Goal: Task Accomplishment & Management: Manage account settings

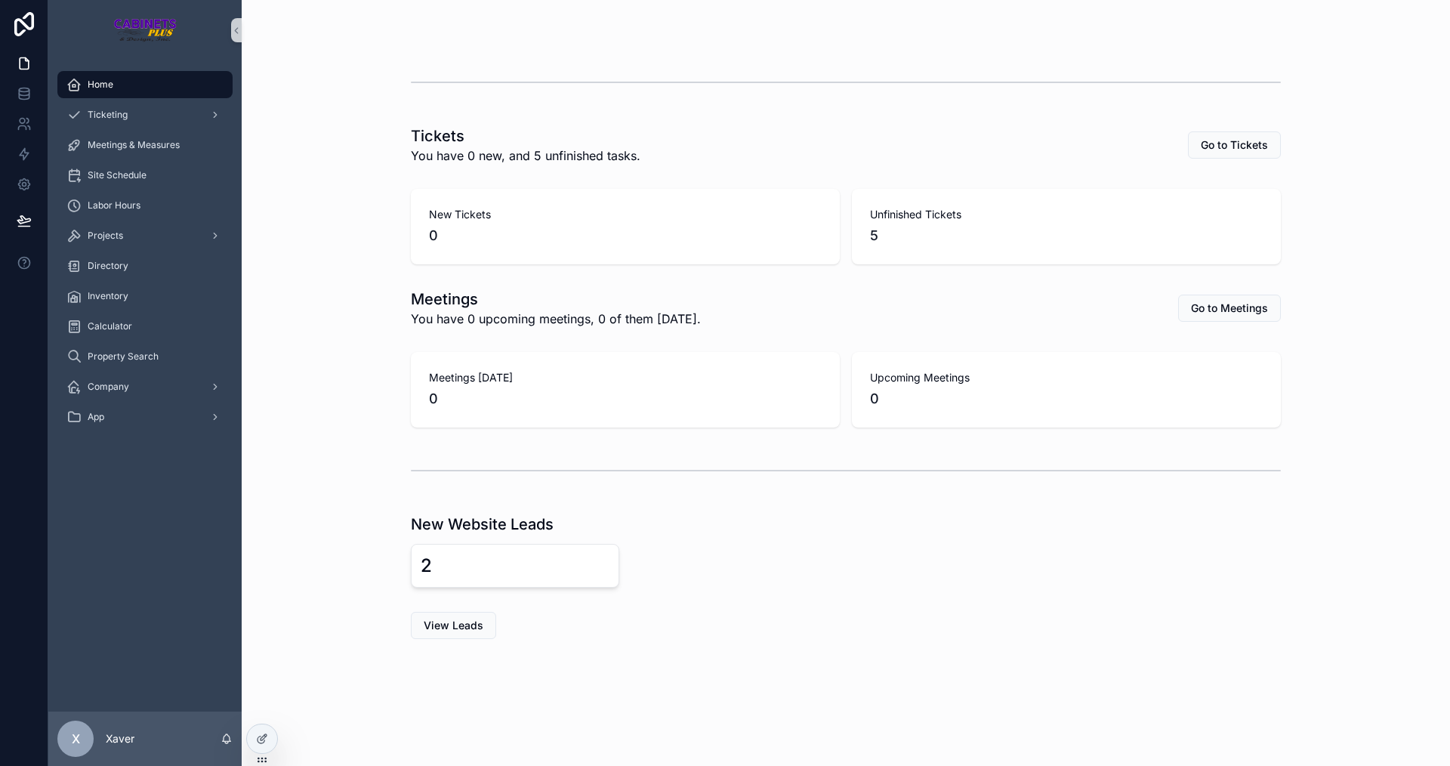
scroll to position [308, 0]
click at [457, 626] on span "View Leads" at bounding box center [454, 626] width 60 height 15
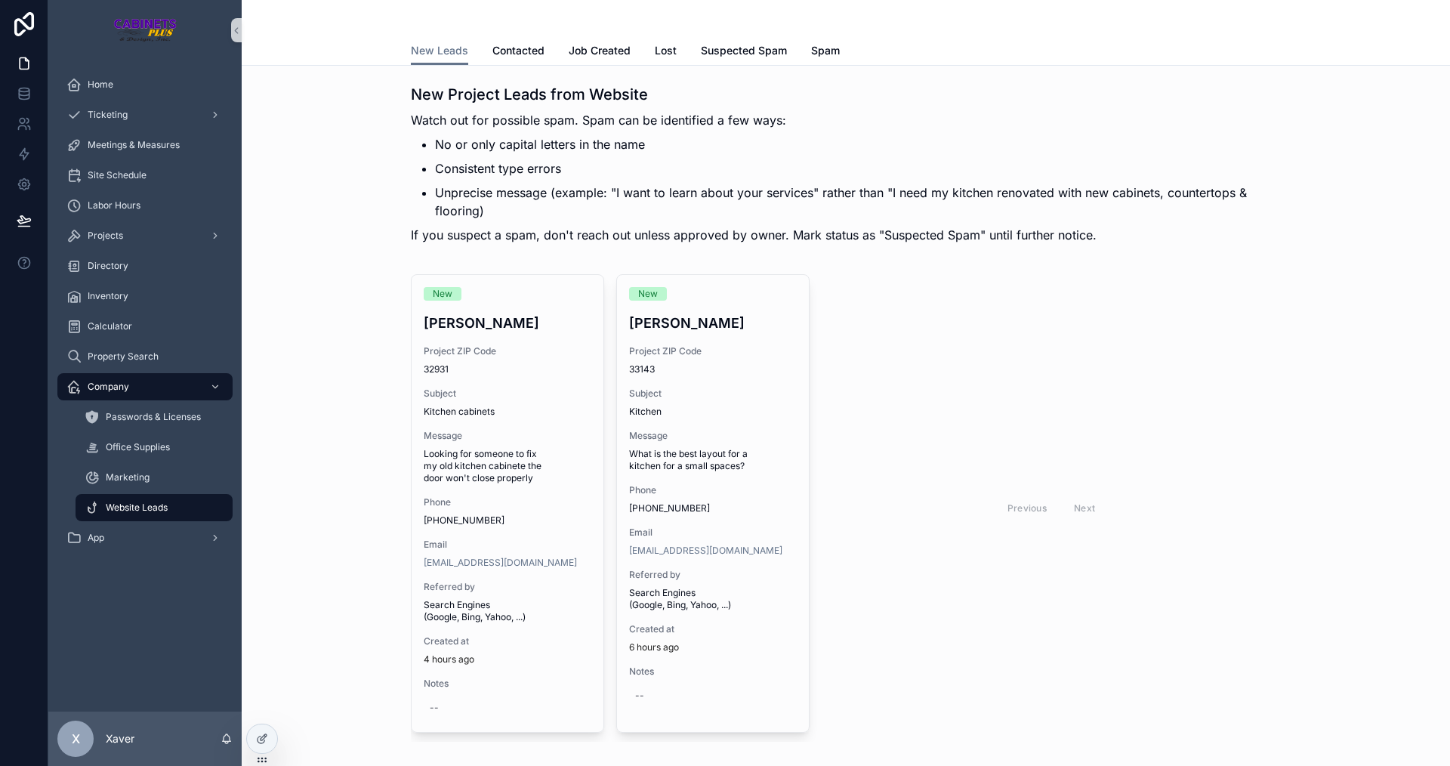
click at [313, 374] on div "New [PERSON_NAME] Project ZIP Code 32931 Subject Kitchen cabinets Message Looki…" at bounding box center [846, 508] width 1184 height 480
click at [948, 662] on div "Previous Next" at bounding box center [1051, 507] width 459 height 467
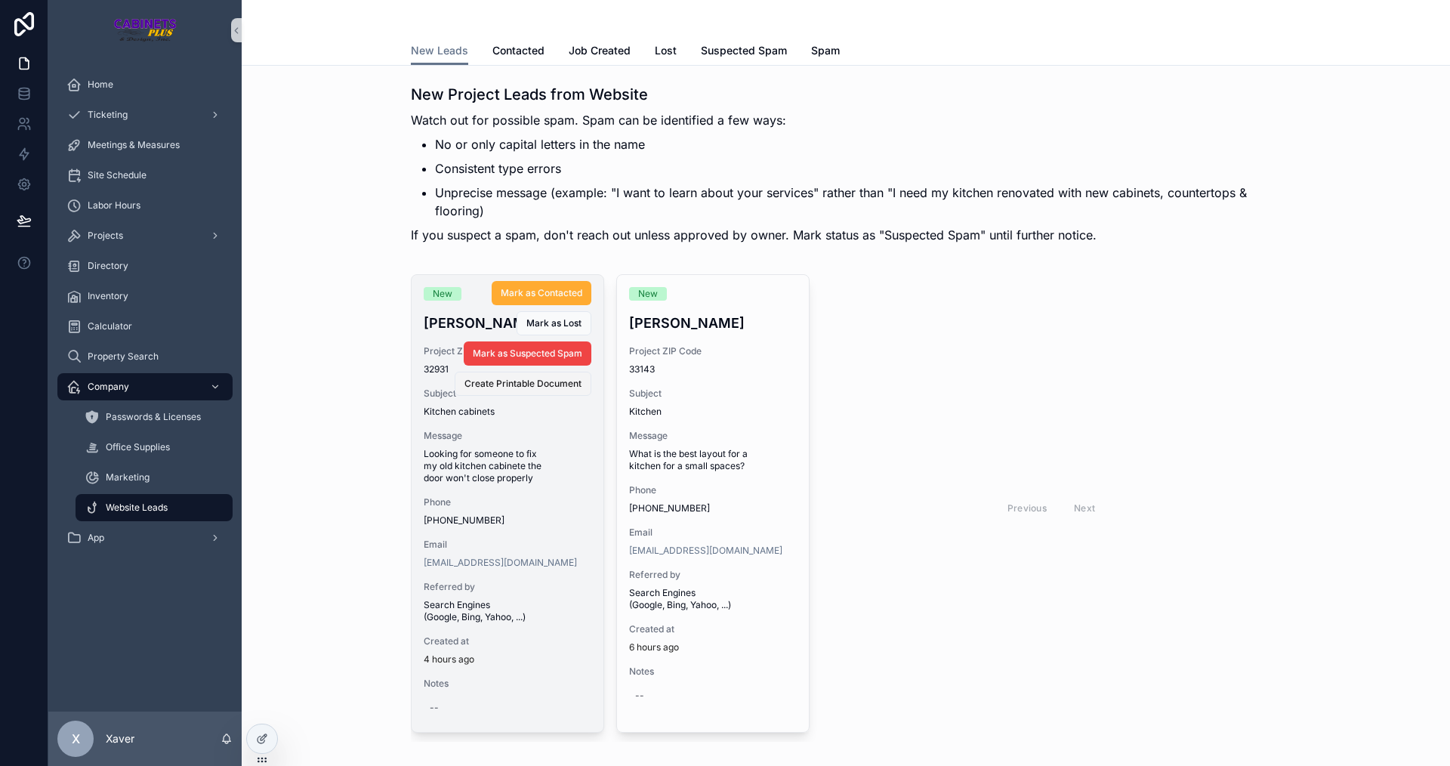
click at [529, 381] on span "Create Printable Document" at bounding box center [522, 384] width 117 height 12
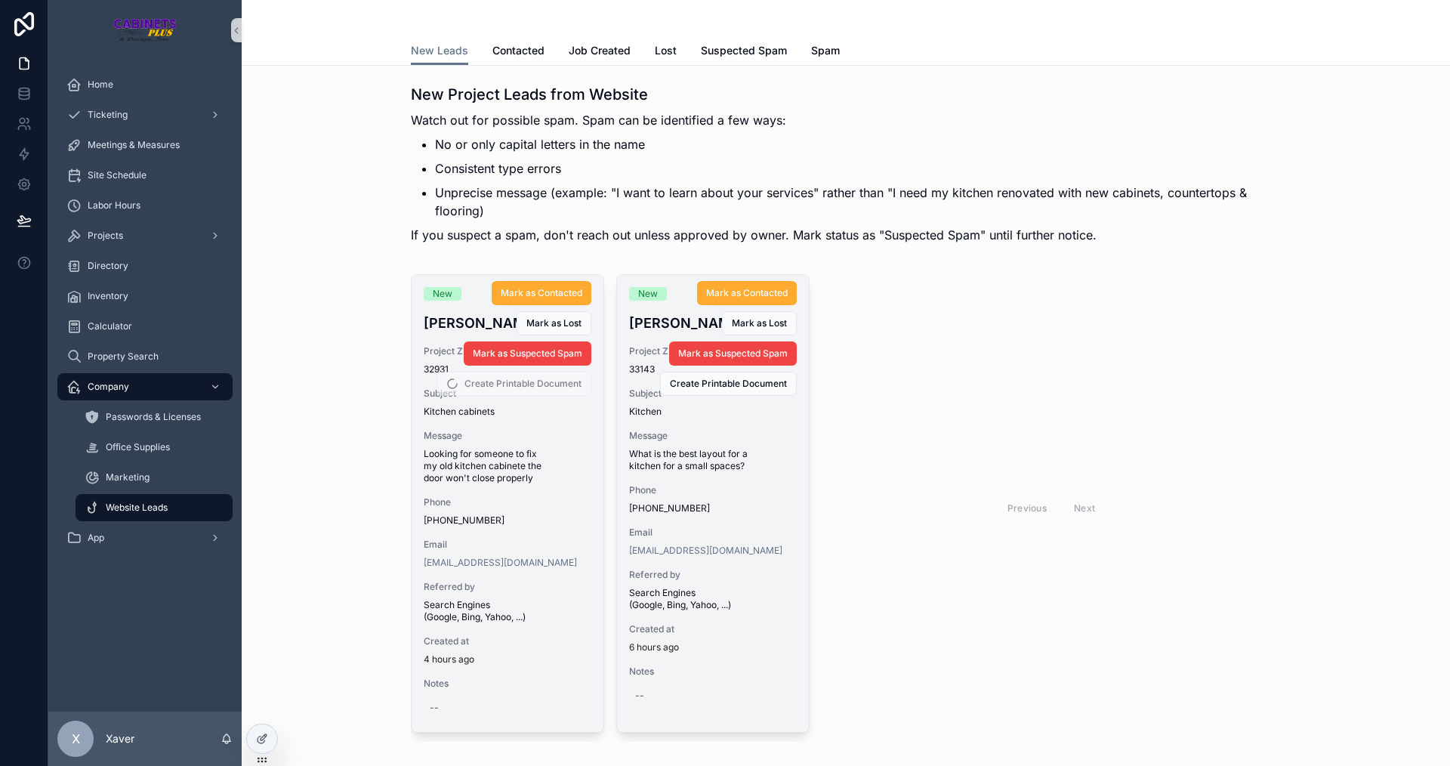
click at [637, 371] on div "Mark as Contacted [PERSON_NAME] as Lost Mark as Suspected Spam Create Printable…" at bounding box center [710, 335] width 174 height 121
click at [637, 370] on div "Mark as Contacted [PERSON_NAME] as Lost Mark as Suspected Spam Create Printable…" at bounding box center [710, 335] width 174 height 121
click at [634, 371] on div "Mark as Contacted [PERSON_NAME] as Lost Mark as Suspected Spam Create Printable…" at bounding box center [710, 335] width 174 height 121
drag, startPoint x: 625, startPoint y: 368, endPoint x: 648, endPoint y: 369, distance: 22.7
click at [648, 369] on div "Mark as Contacted [PERSON_NAME] as Lost Mark as Suspected Spam Create Printable…" at bounding box center [710, 335] width 174 height 121
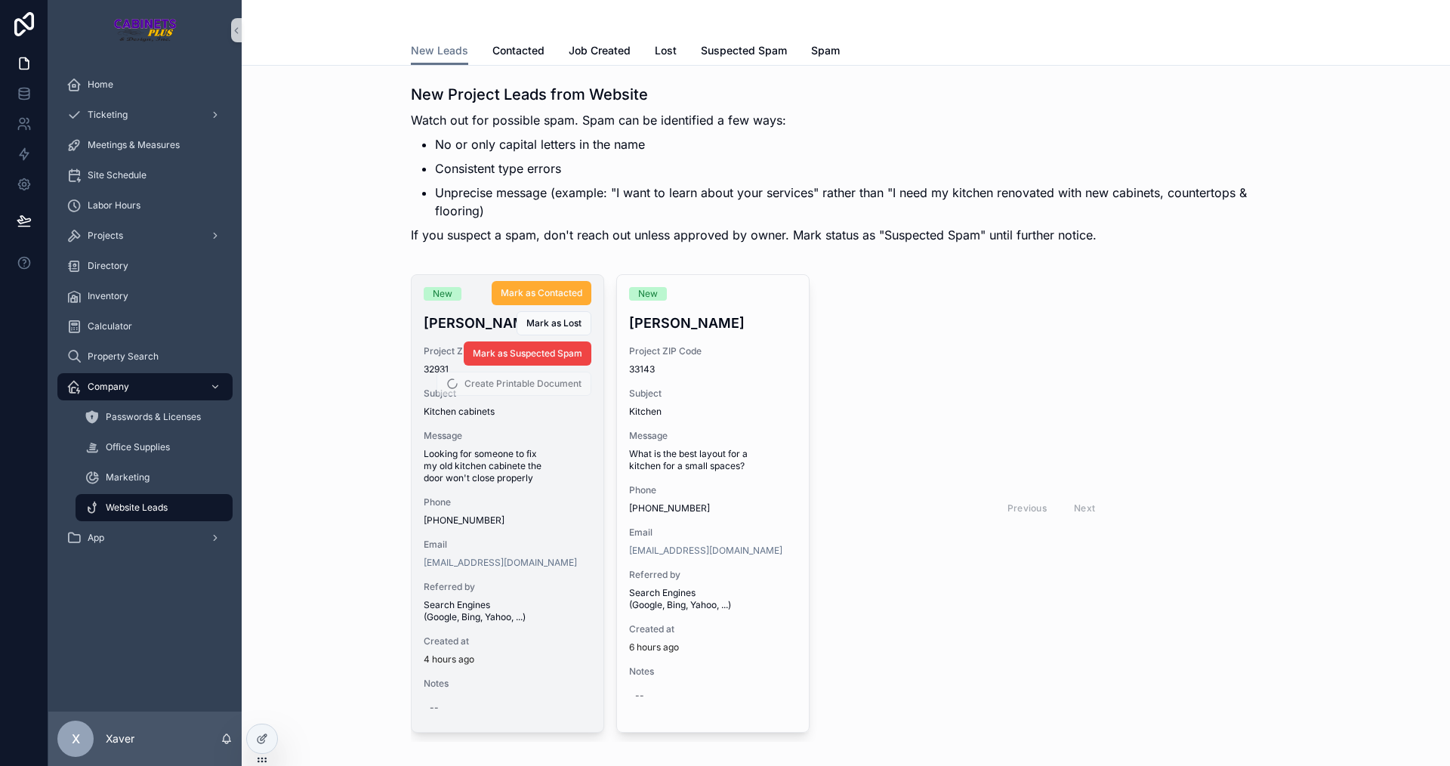
click at [954, 486] on div "Previous Next" at bounding box center [1051, 507] width 459 height 467
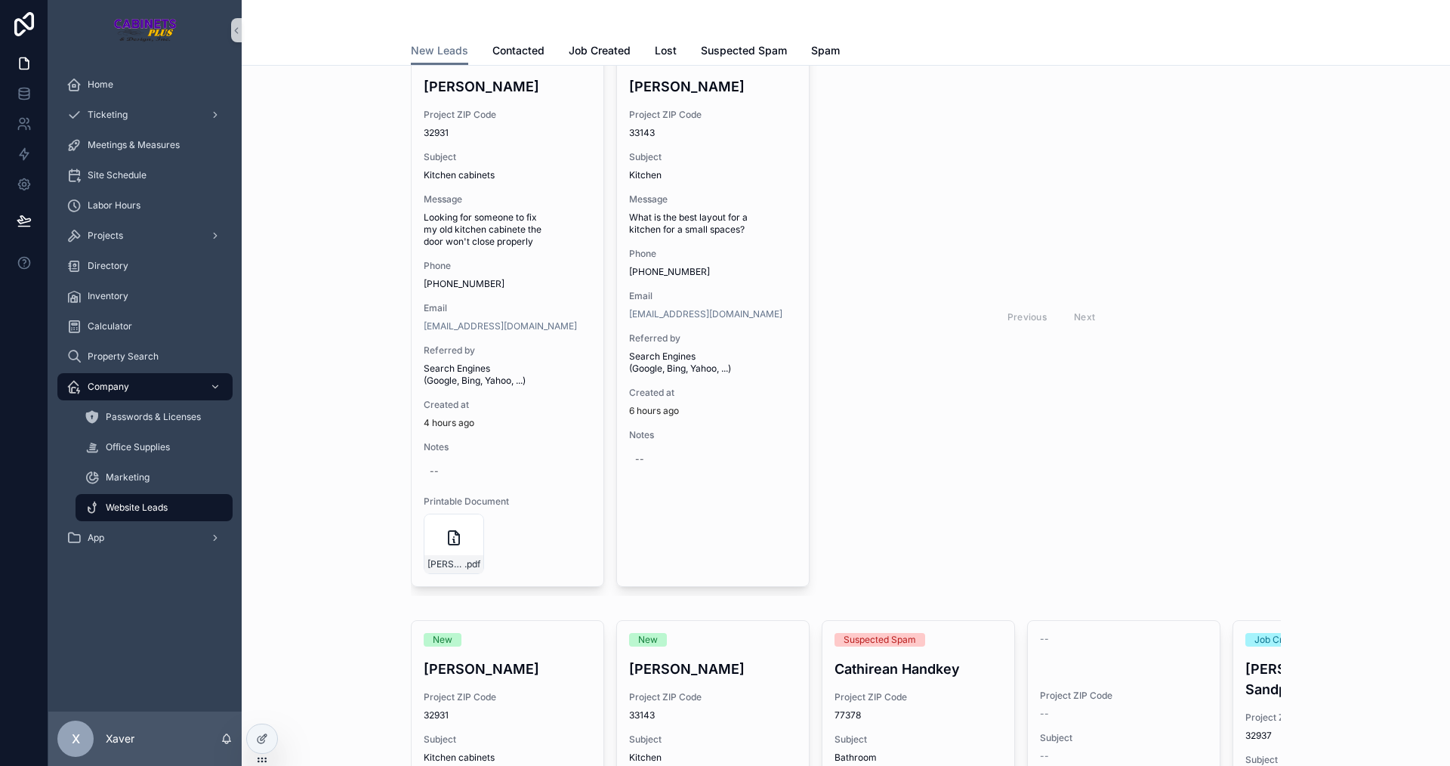
scroll to position [302, 0]
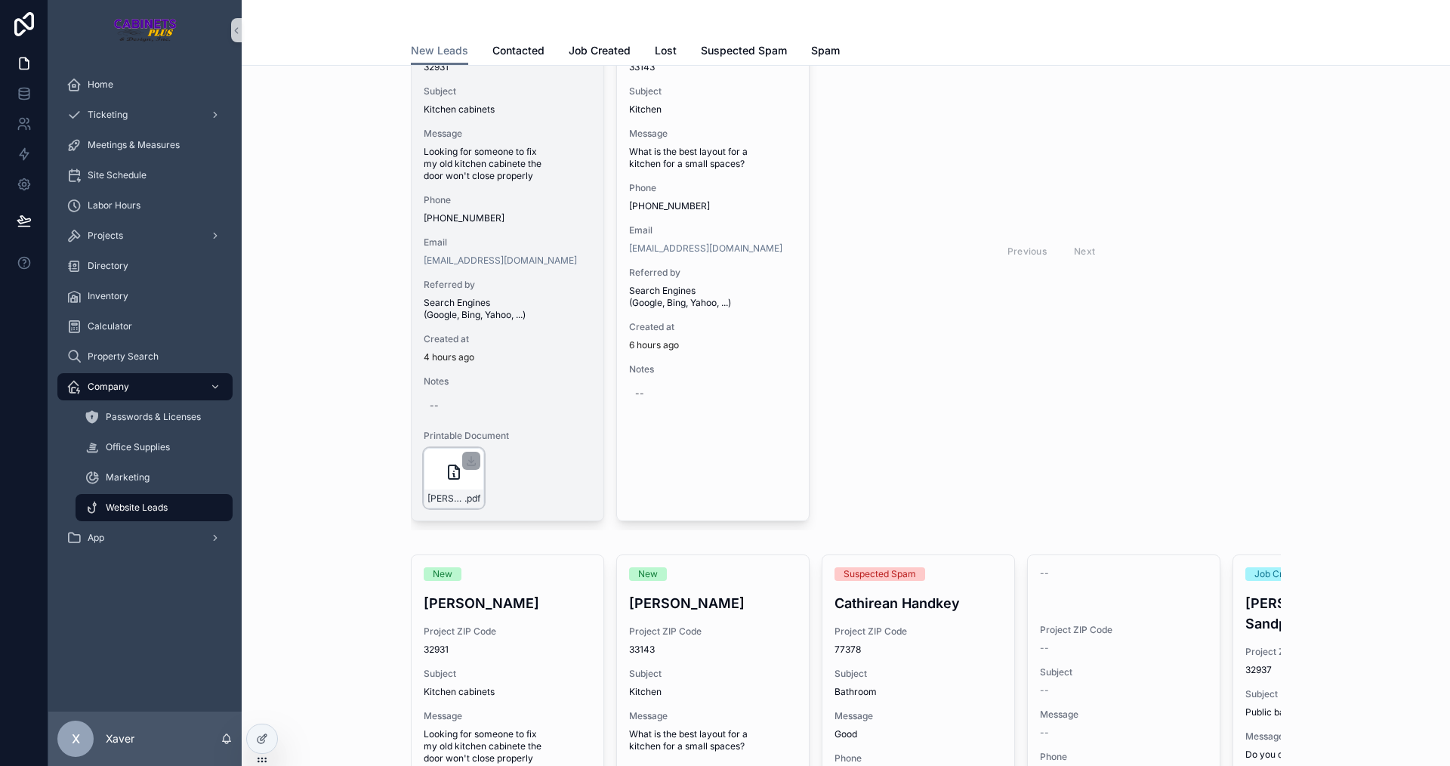
click at [430, 464] on div "[PERSON_NAME]-Project-Lead-8/12/2025-5:31-AM .pdf" at bounding box center [454, 478] width 60 height 60
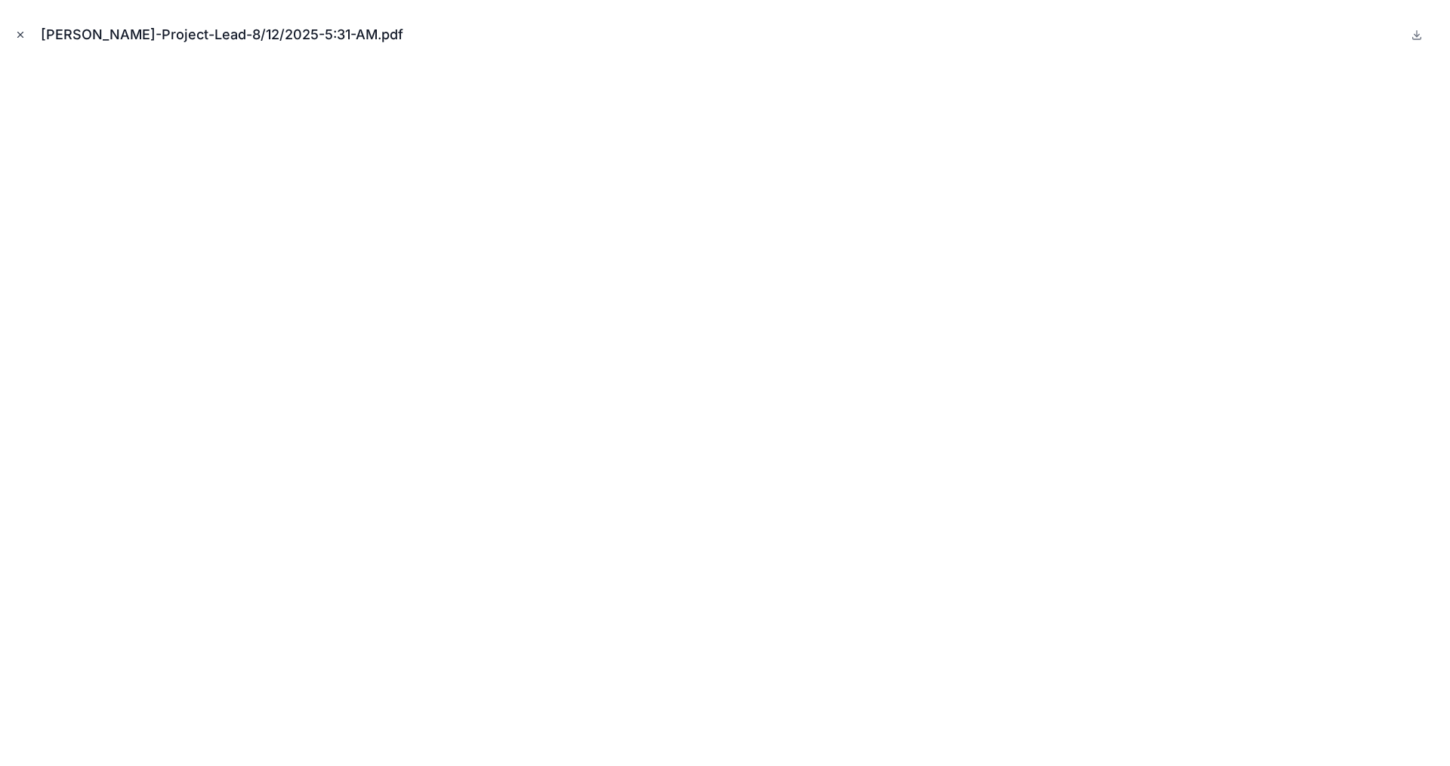
click at [17, 33] on icon "Close modal" at bounding box center [20, 34] width 11 height 11
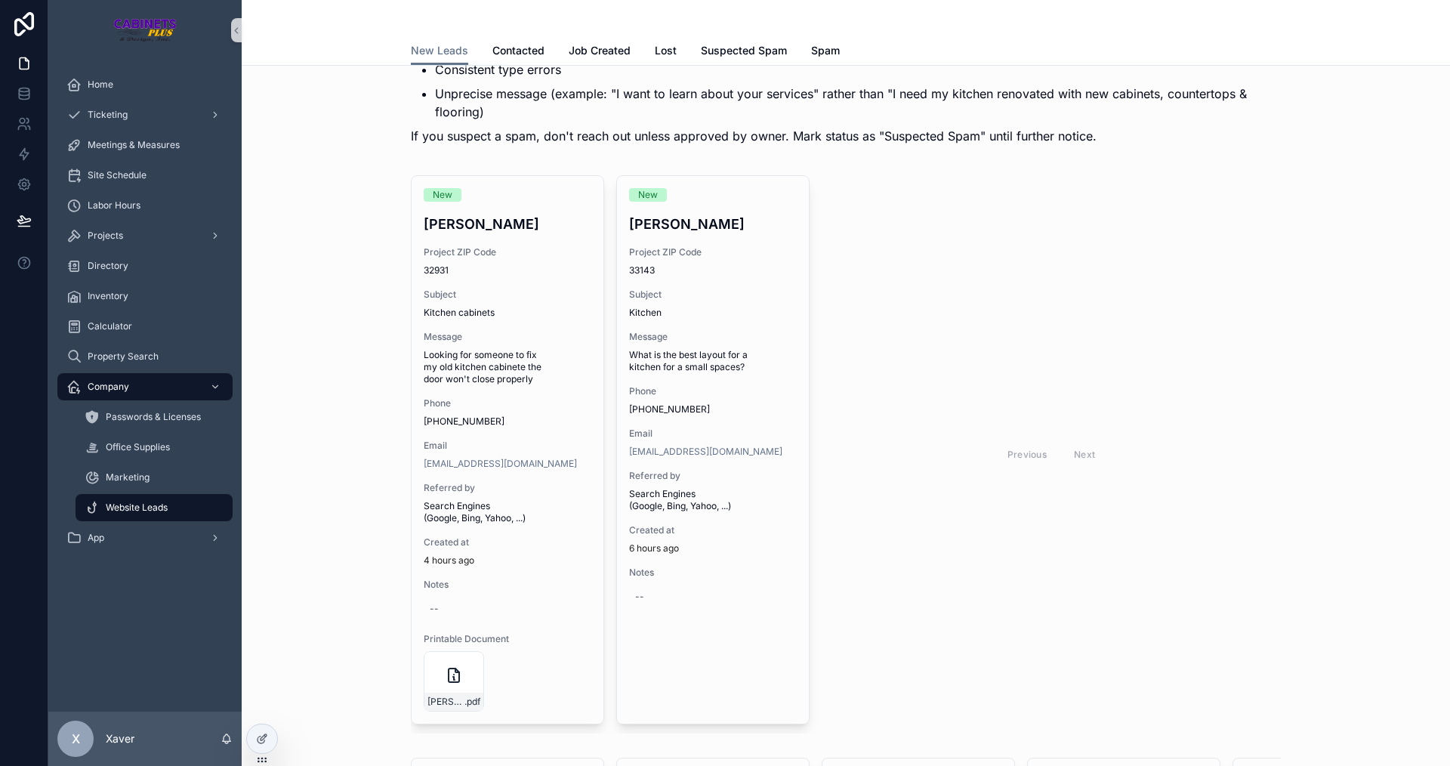
scroll to position [76, 0]
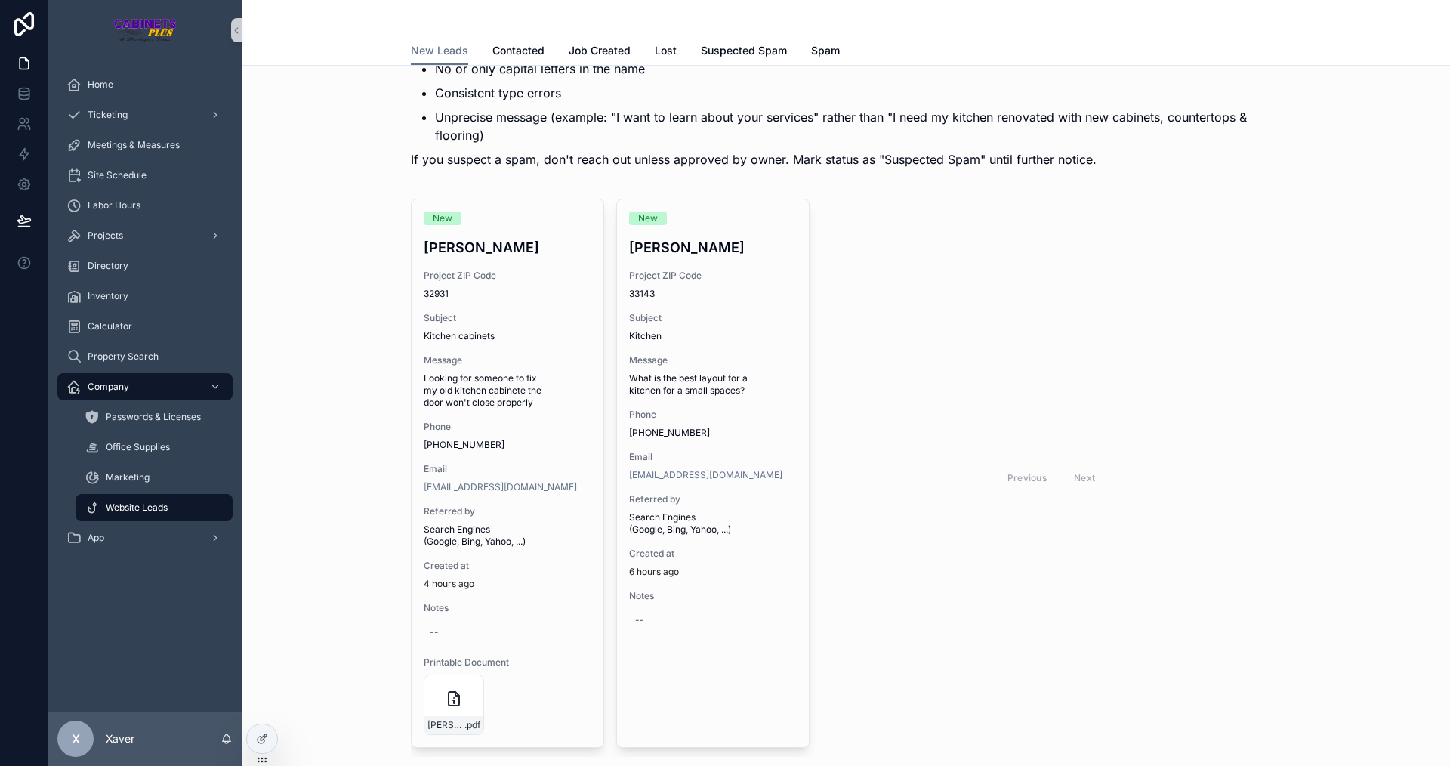
click at [1050, 304] on div "Previous Next" at bounding box center [1051, 478] width 459 height 558
drag, startPoint x: 1019, startPoint y: 322, endPoint x: 1025, endPoint y: 314, distance: 10.2
click at [1025, 314] on div "Previous Next" at bounding box center [1051, 478] width 459 height 558
